Goal: Information Seeking & Learning: Learn about a topic

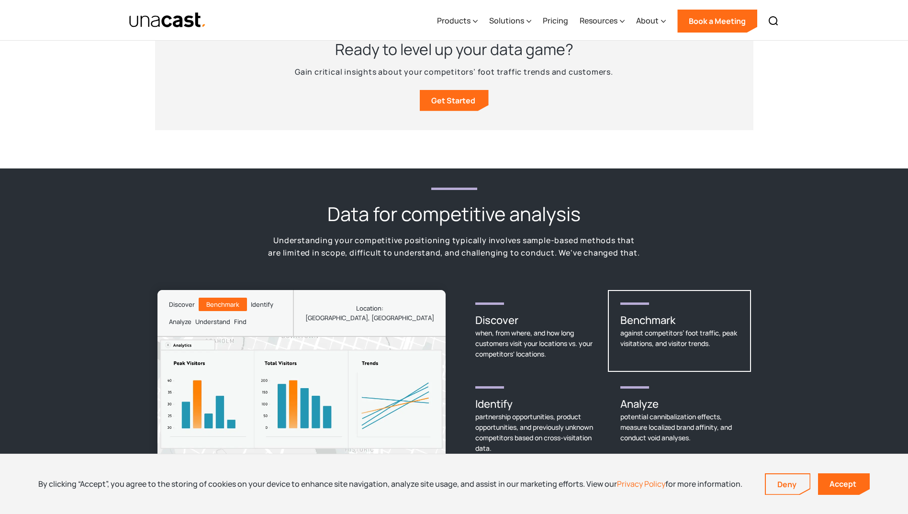
scroll to position [1245, 0]
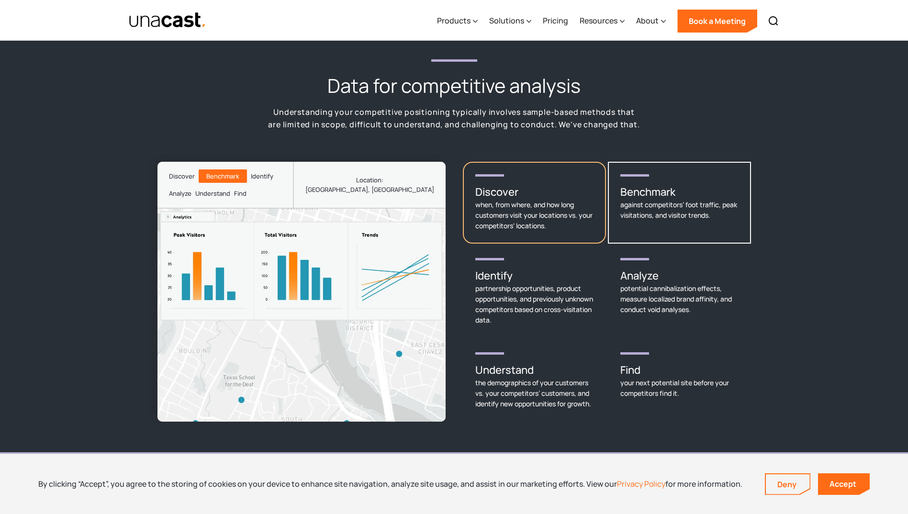
click at [548, 200] on div "when, from where, and how long customers visit your locations vs. your competit…" at bounding box center [534, 216] width 118 height 32
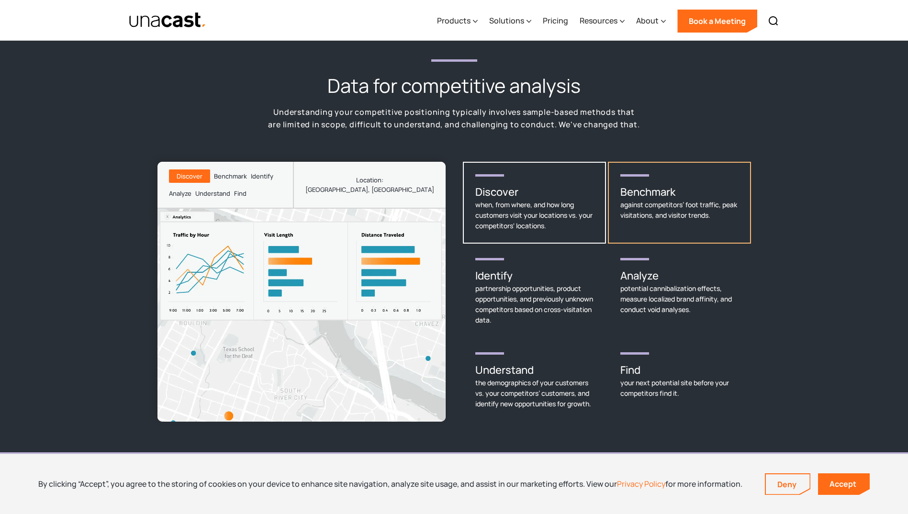
click at [601, 200] on div "against competitors’ foot traffic, peak visitations, and visitor trends." at bounding box center [679, 210] width 118 height 21
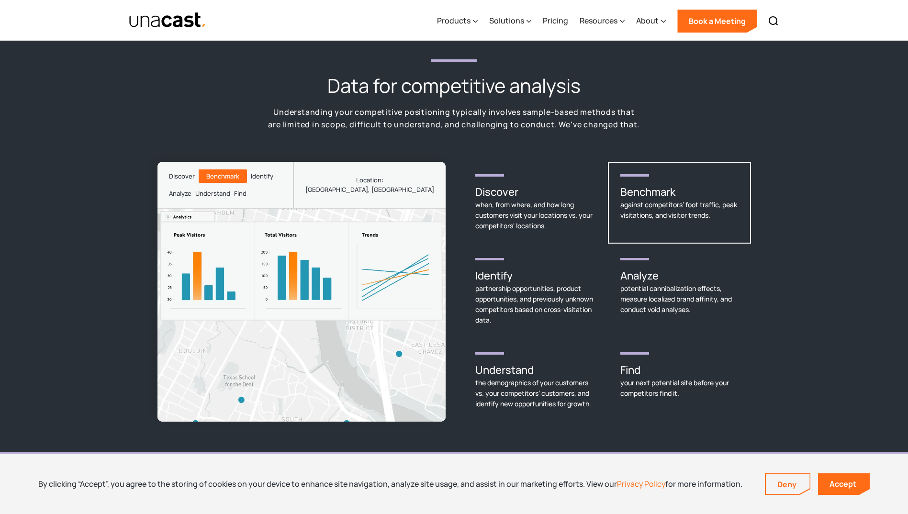
click at [220, 171] on div "Benchmark" at bounding box center [222, 176] width 33 height 10
click at [415, 175] on div "Location: [GEOGRAPHIC_DATA], [GEOGRAPHIC_DATA]" at bounding box center [369, 184] width 129 height 19
drag, startPoint x: 408, startPoint y: 169, endPoint x: 443, endPoint y: 170, distance: 34.5
click at [443, 170] on div "Location: [GEOGRAPHIC_DATA], [GEOGRAPHIC_DATA]" at bounding box center [369, 185] width 153 height 46
drag, startPoint x: 443, startPoint y: 170, endPoint x: 424, endPoint y: 174, distance: 19.4
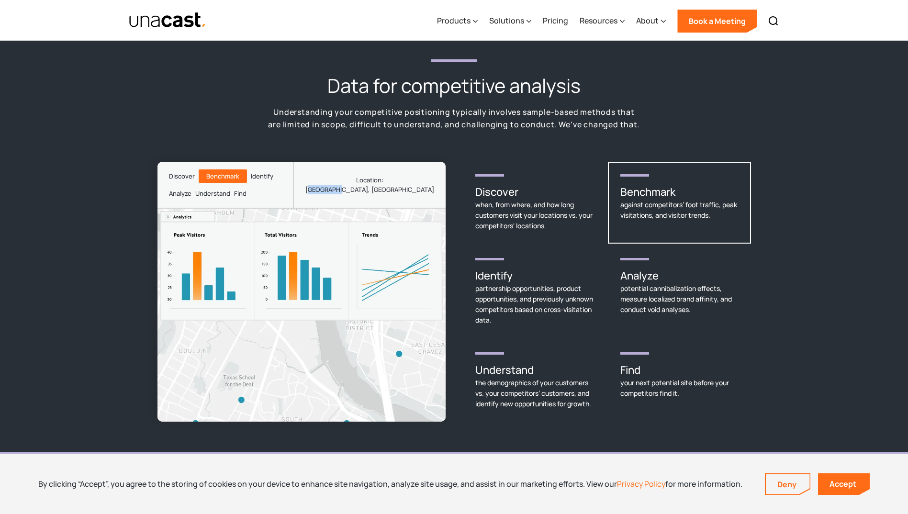
click at [425, 175] on div "Location: [GEOGRAPHIC_DATA], [GEOGRAPHIC_DATA]" at bounding box center [369, 184] width 129 height 19
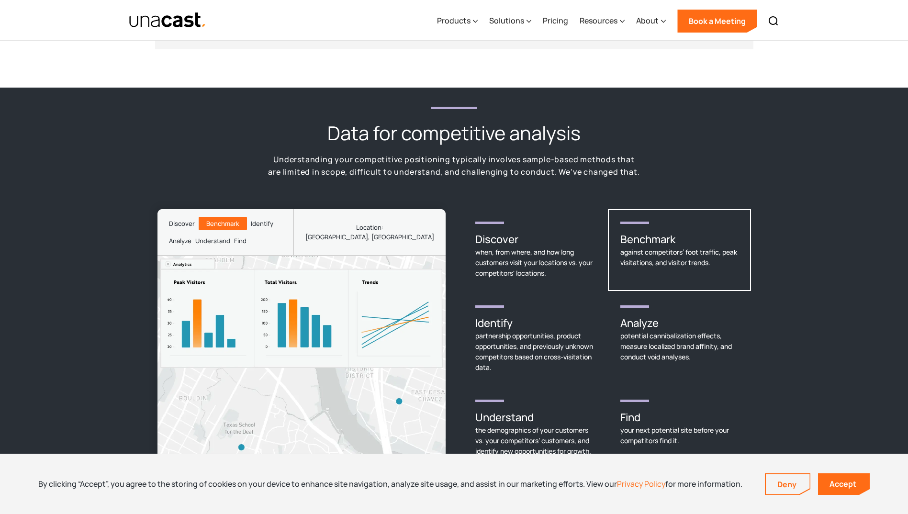
scroll to position [1197, 0]
click at [601, 248] on div "Data for competitive analysis Understanding your competitive positioning typica…" at bounding box center [454, 296] width 908 height 416
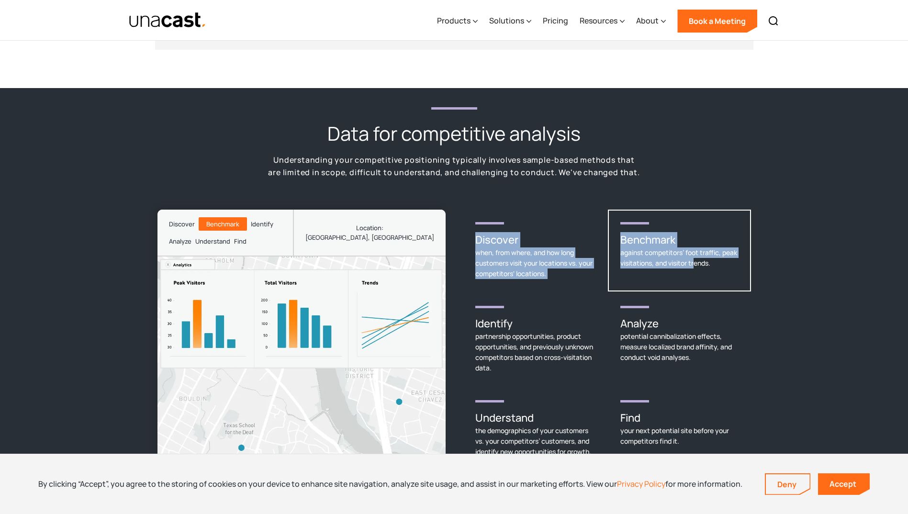
drag, startPoint x: 769, startPoint y: 260, endPoint x: 701, endPoint y: 248, distance: 69.5
click at [601, 248] on div "Data for competitive analysis Understanding your competitive positioning typica…" at bounding box center [454, 296] width 908 height 416
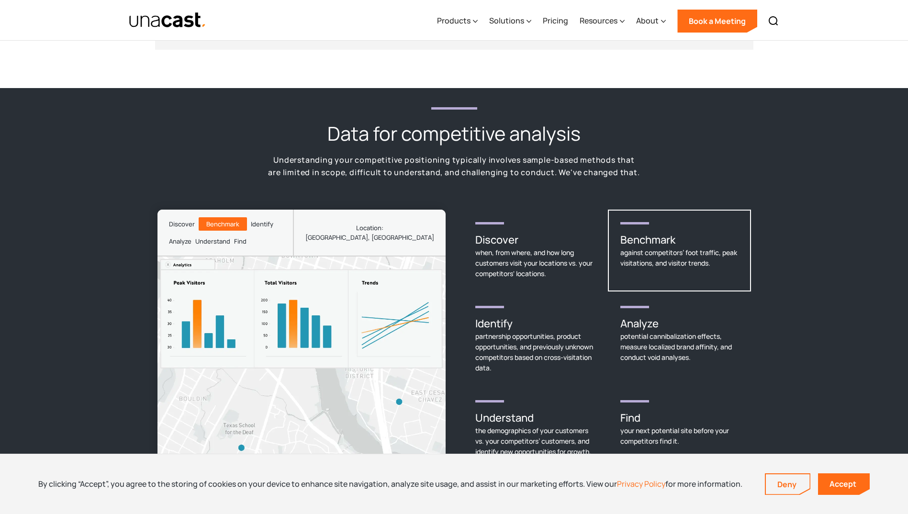
drag, startPoint x: 701, startPoint y: 248, endPoint x: 776, endPoint y: 248, distance: 75.1
click at [601, 248] on div "Data for competitive analysis Understanding your competitive positioning typica…" at bounding box center [454, 296] width 908 height 416
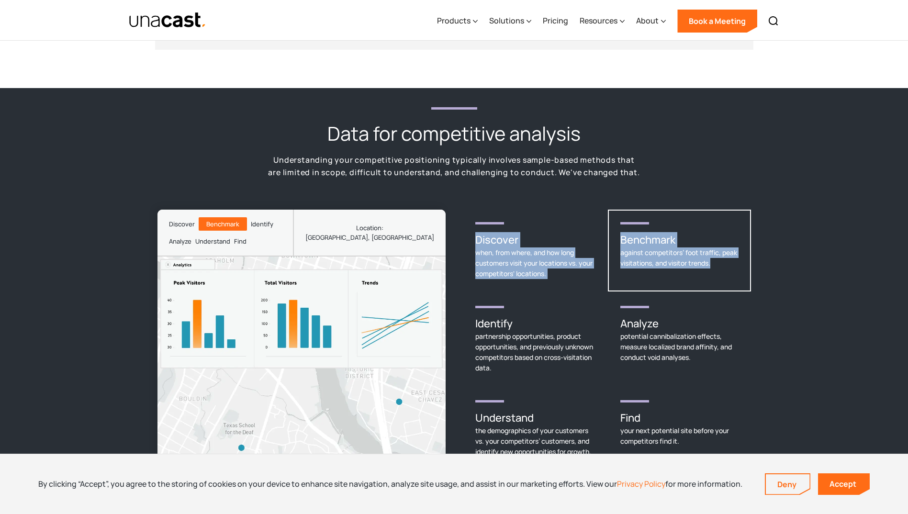
drag, startPoint x: 790, startPoint y: 268, endPoint x: 736, endPoint y: 254, distance: 55.4
click at [601, 254] on div "Data for competitive analysis Understanding your competitive positioning typica…" at bounding box center [454, 296] width 908 height 416
drag, startPoint x: 736, startPoint y: 254, endPoint x: 789, endPoint y: 246, distance: 53.2
click at [601, 246] on div "Data for competitive analysis Understanding your competitive positioning typica…" at bounding box center [454, 296] width 908 height 416
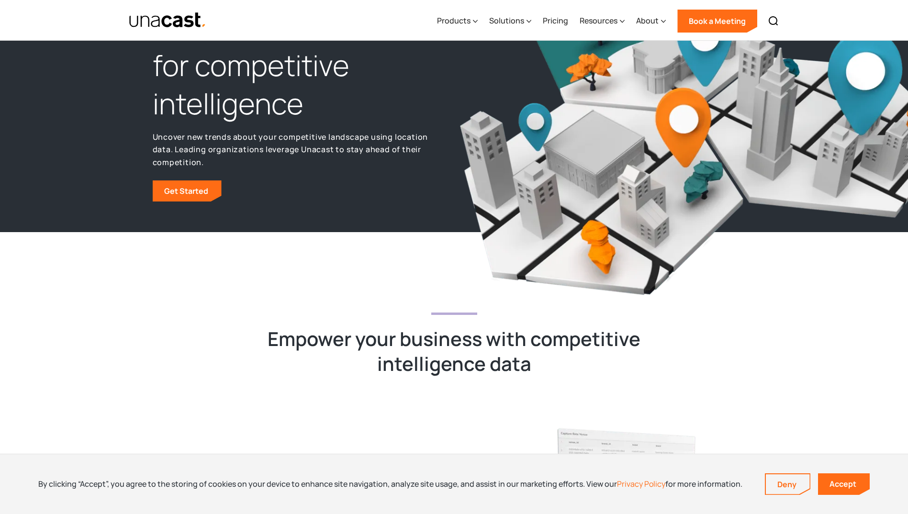
scroll to position [0, 0]
